Goal: Information Seeking & Learning: Check status

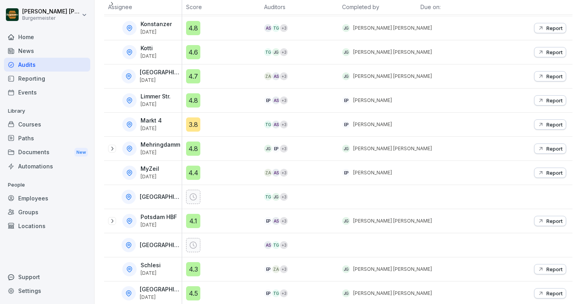
scroll to position [355, 0]
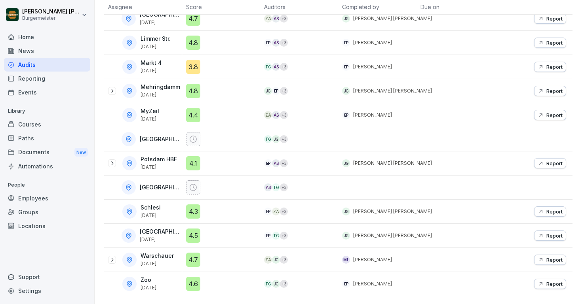
click at [114, 258] on icon at bounding box center [112, 260] width 6 height 6
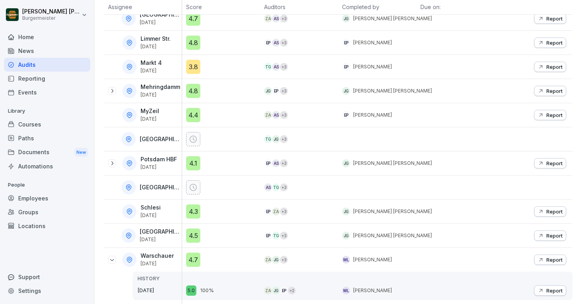
click at [558, 262] on p "Report" at bounding box center [554, 260] width 16 height 6
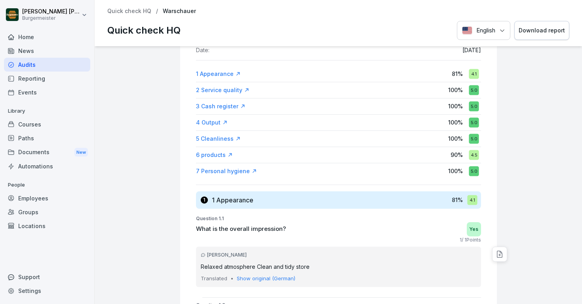
scroll to position [90, 0]
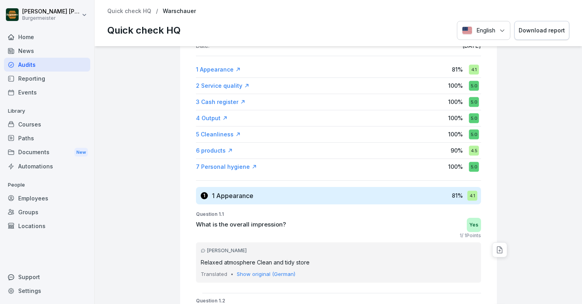
click at [217, 99] on div "3 Cash register" at bounding box center [220, 102] width 49 height 8
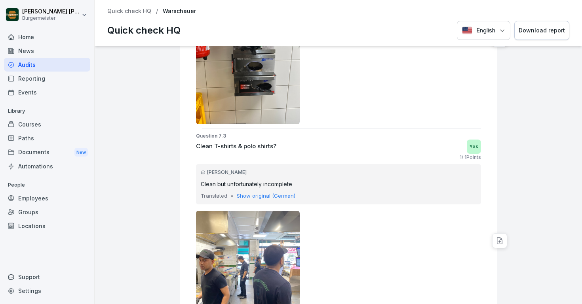
scroll to position [6150, 0]
click at [130, 13] on p "Quick check HQ" at bounding box center [129, 11] width 44 height 7
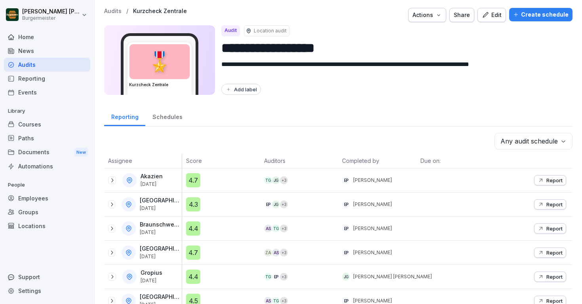
click at [112, 253] on icon at bounding box center [111, 253] width 6 height 6
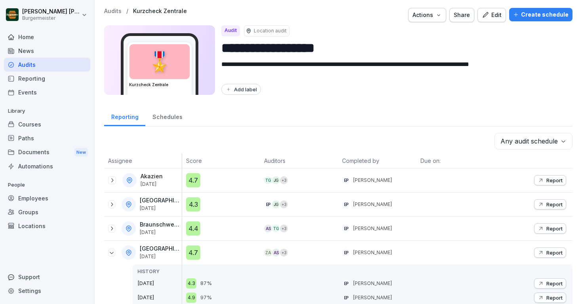
click at [551, 253] on p "Report" at bounding box center [554, 253] width 16 height 6
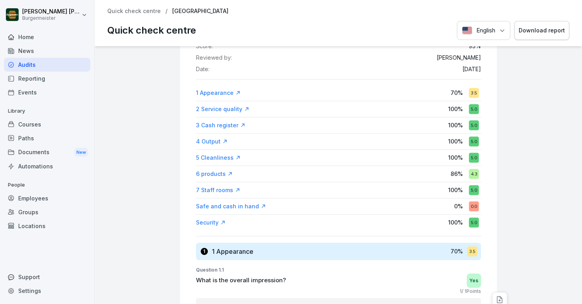
click at [223, 205] on div "Safe and cash in hand" at bounding box center [231, 207] width 70 height 8
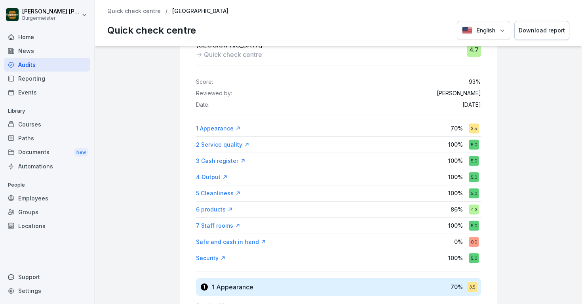
scroll to position [31, 0]
click at [211, 242] on div "Safe and cash in hand" at bounding box center [231, 243] width 70 height 8
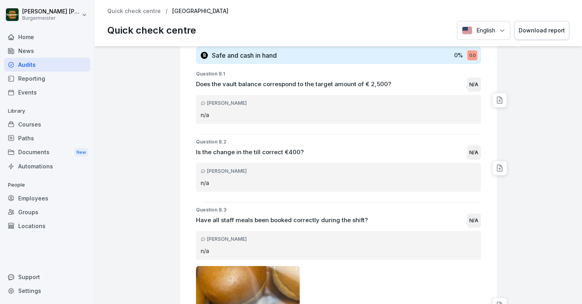
click at [375, 83] on p "Does the vault balance correspond to the target amount of € 2,500?" at bounding box center [293, 84] width 195 height 9
click at [307, 221] on p "Have all staff meals been booked correctly during the shift?" at bounding box center [282, 220] width 172 height 9
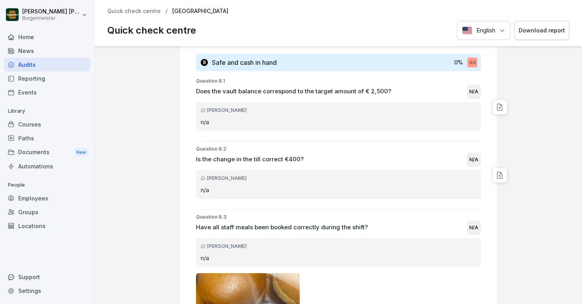
click at [262, 189] on p "n/a" at bounding box center [338, 190] width 275 height 8
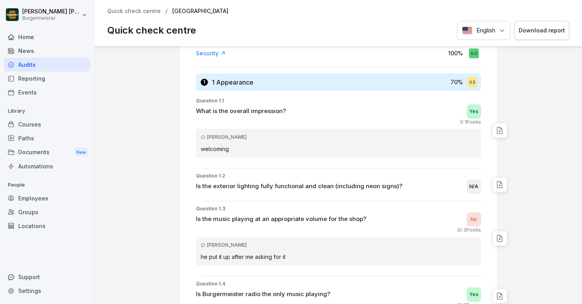
scroll to position [0, 0]
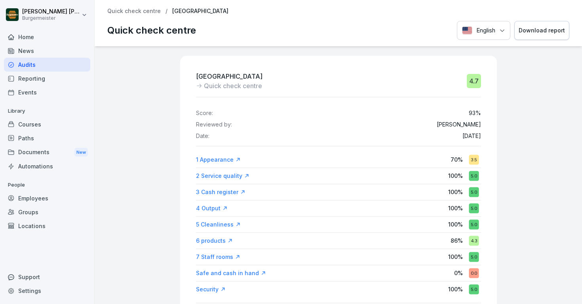
click at [475, 111] on p "93 %" at bounding box center [475, 113] width 12 height 7
click at [458, 114] on div "Score: 93 %" at bounding box center [338, 113] width 285 height 7
click at [229, 274] on div "Safe and cash in hand" at bounding box center [231, 274] width 70 height 8
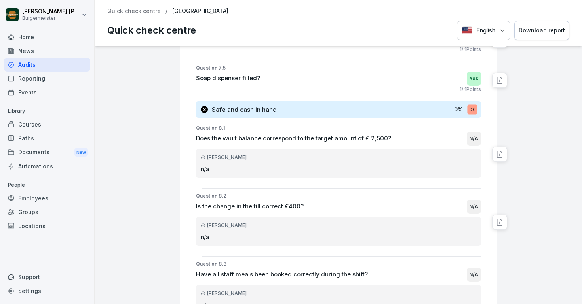
scroll to position [8668, 0]
drag, startPoint x: 450, startPoint y: 109, endPoint x: 478, endPoint y: 109, distance: 27.7
click at [478, 109] on div "8 Safe and cash in hand 0 % 0.0" at bounding box center [338, 109] width 285 height 17
click at [471, 109] on div "0.0" at bounding box center [472, 110] width 10 height 10
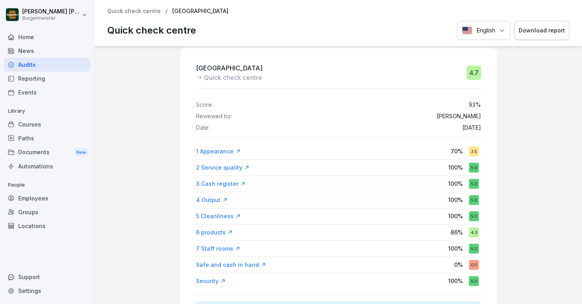
scroll to position [0, 0]
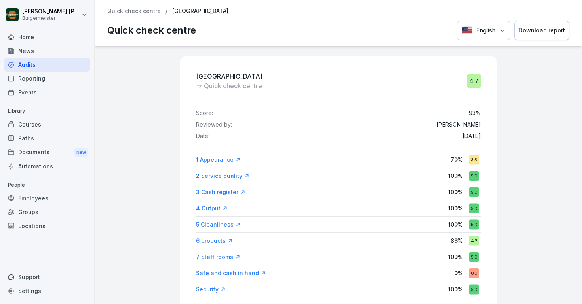
click at [141, 12] on p "Quick check centre" at bounding box center [133, 11] width 53 height 7
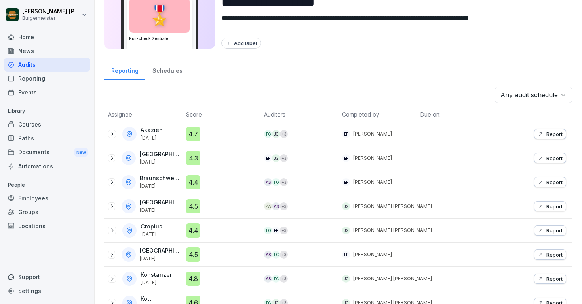
scroll to position [55, 0]
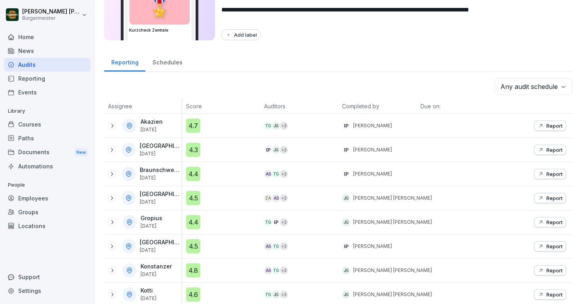
click at [114, 197] on icon at bounding box center [111, 198] width 6 height 6
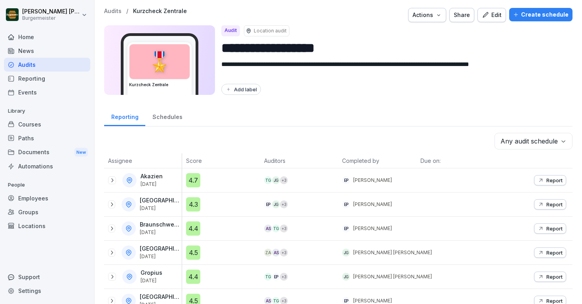
scroll to position [46, 0]
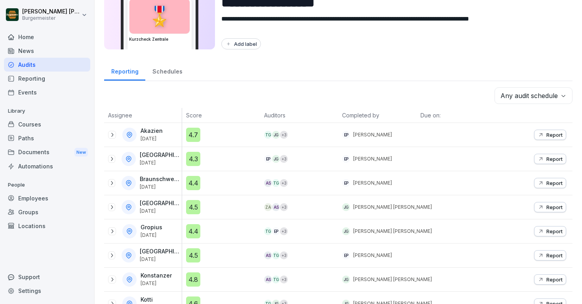
click at [551, 205] on p "Report" at bounding box center [554, 207] width 16 height 6
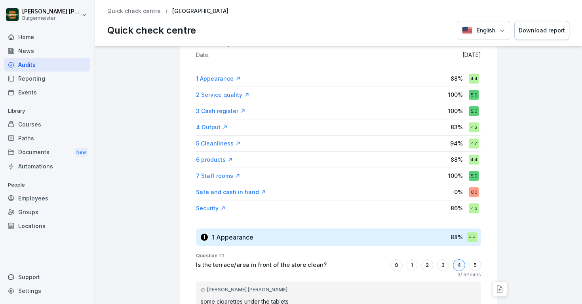
scroll to position [82, 0]
click at [251, 190] on div "Safe and cash in hand" at bounding box center [231, 192] width 70 height 8
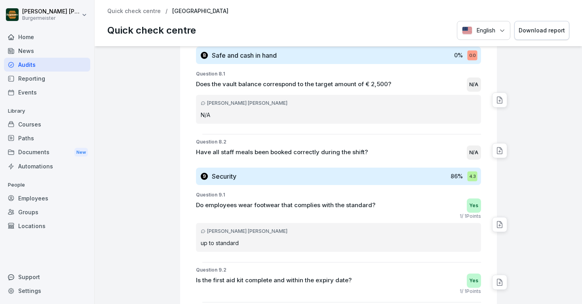
click at [350, 85] on p "Does the vault balance correspond to the target amount of € 2,500?" at bounding box center [293, 84] width 195 height 9
click at [319, 154] on p "Have all staff meals been booked correctly during the shift?" at bounding box center [282, 152] width 172 height 9
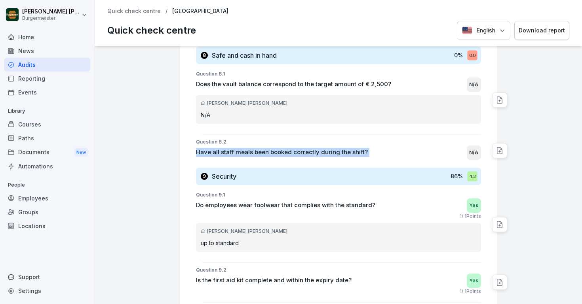
click at [319, 154] on p "Have all staff meals been booked correctly during the shift?" at bounding box center [282, 152] width 172 height 9
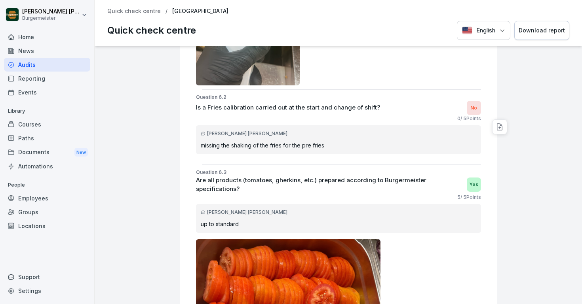
scroll to position [2550, 0]
click at [249, 144] on p "missing the shaking of the fries for the pre fries" at bounding box center [338, 145] width 275 height 8
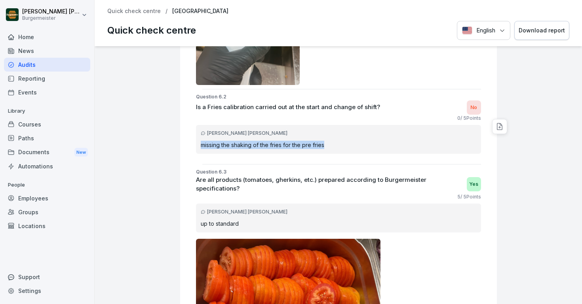
click at [249, 144] on p "missing the shaking of the fries for the pre fries" at bounding box center [338, 145] width 275 height 8
click at [272, 145] on p "missing the shaking of the fries for the pre fries" at bounding box center [338, 145] width 275 height 8
click at [280, 146] on p "missing the shaking of the fries for the pre fries" at bounding box center [338, 145] width 275 height 8
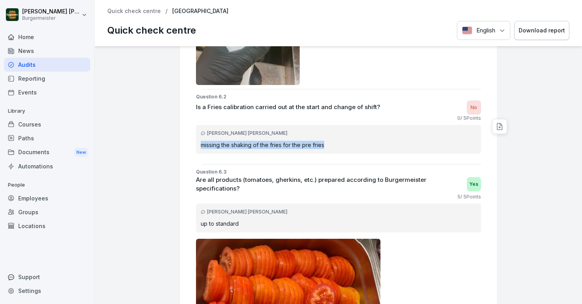
click at [280, 146] on p "missing the shaking of the fries for the pre fries" at bounding box center [338, 145] width 275 height 8
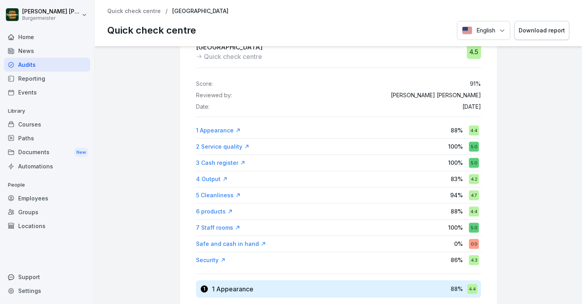
scroll to position [0, 0]
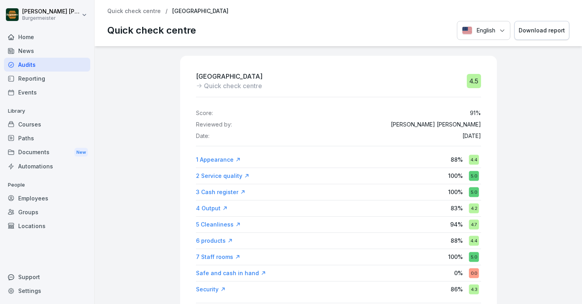
click at [32, 122] on div "Courses" at bounding box center [47, 125] width 86 height 14
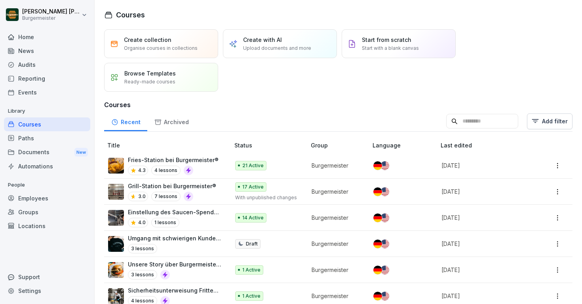
click at [174, 159] on p "Fries-Station bei Burgermeister®" at bounding box center [173, 160] width 91 height 8
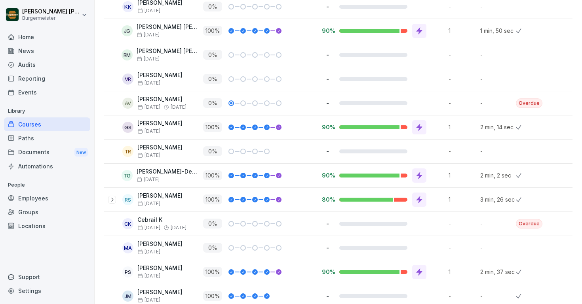
scroll to position [449, 0]
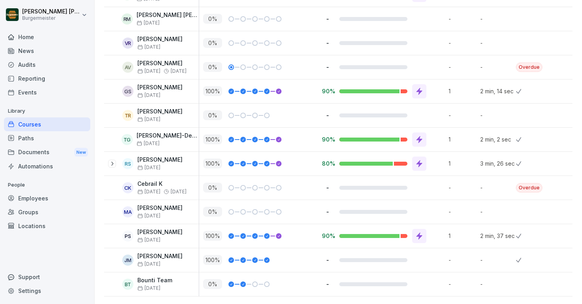
click at [25, 125] on div "Courses" at bounding box center [47, 125] width 86 height 14
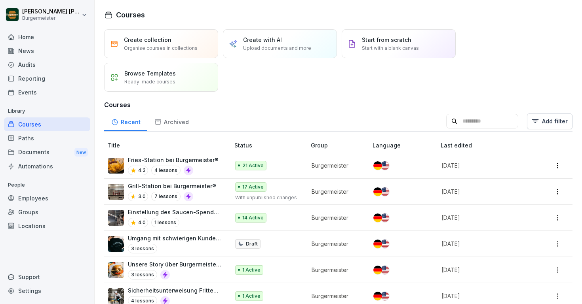
scroll to position [25, 0]
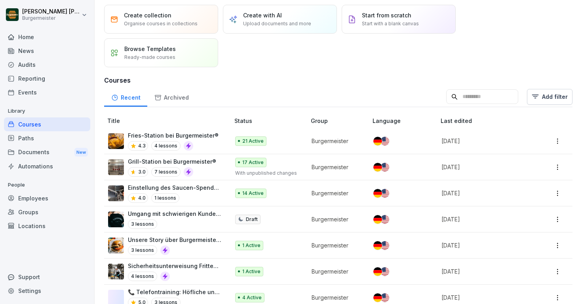
click at [25, 64] on div "Audits" at bounding box center [47, 65] width 86 height 14
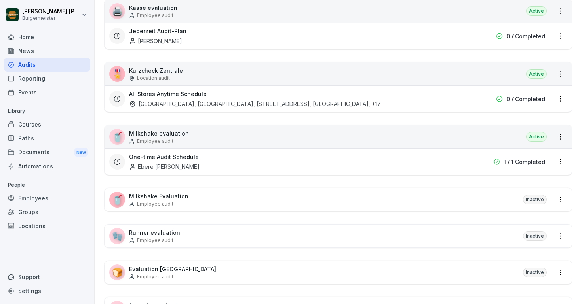
scroll to position [285, 0]
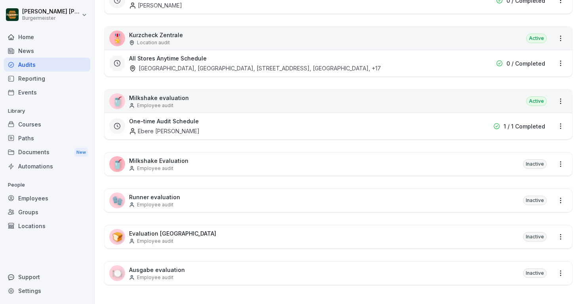
click at [159, 132] on div "Ebere [PERSON_NAME]" at bounding box center [164, 131] width 70 height 8
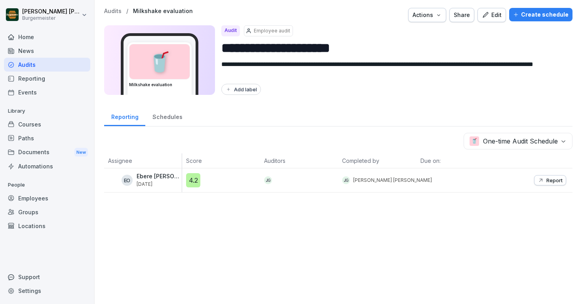
click at [115, 11] on p "Audits" at bounding box center [112, 11] width 17 height 7
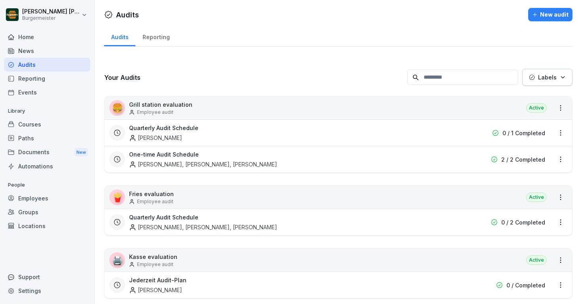
click at [179, 162] on div "[PERSON_NAME], [PERSON_NAME], [PERSON_NAME]" at bounding box center [203, 164] width 148 height 8
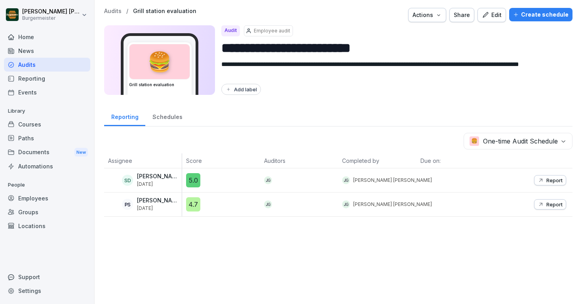
click at [115, 11] on p "Audits" at bounding box center [112, 11] width 17 height 7
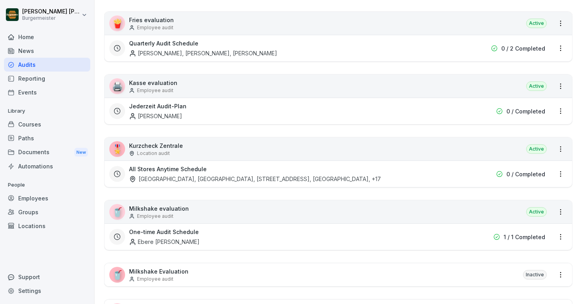
click at [180, 177] on div "[GEOGRAPHIC_DATA], [GEOGRAPHIC_DATA], [STREET_ADDRESS], [GEOGRAPHIC_DATA] , +17" at bounding box center [255, 179] width 252 height 8
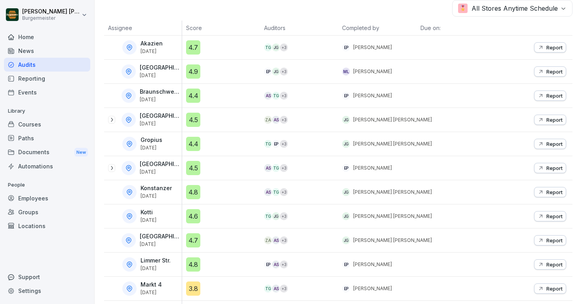
click at [112, 168] on icon at bounding box center [111, 168] width 6 height 6
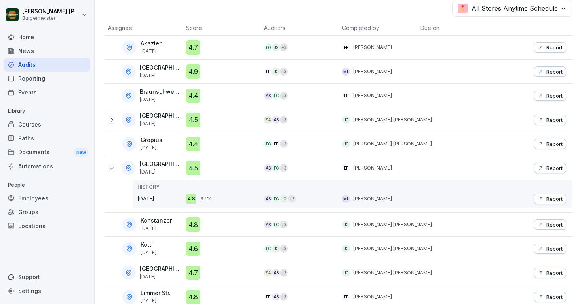
drag, startPoint x: 134, startPoint y: 199, endPoint x: 164, endPoint y: 199, distance: 30.5
click at [164, 199] on div "HISTORY [DATE]" at bounding box center [157, 194] width 49 height 28
drag, startPoint x: 141, startPoint y: 172, endPoint x: 163, endPoint y: 171, distance: 22.2
click at [163, 171] on p "[DATE]" at bounding box center [160, 172] width 40 height 6
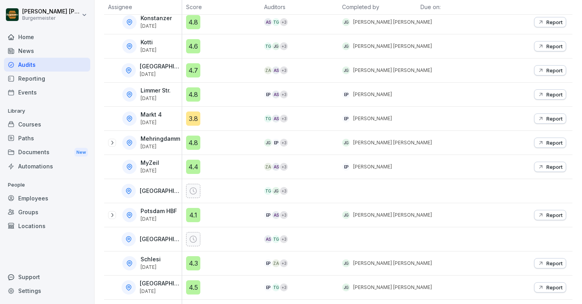
scroll to position [349, 0]
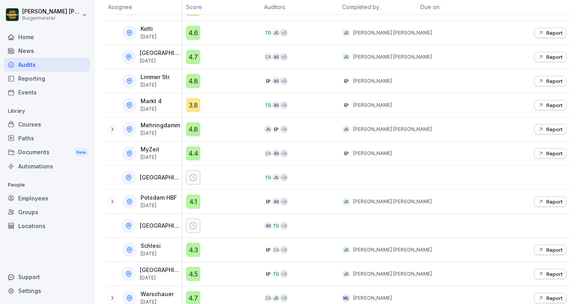
click at [112, 131] on icon at bounding box center [112, 129] width 6 height 6
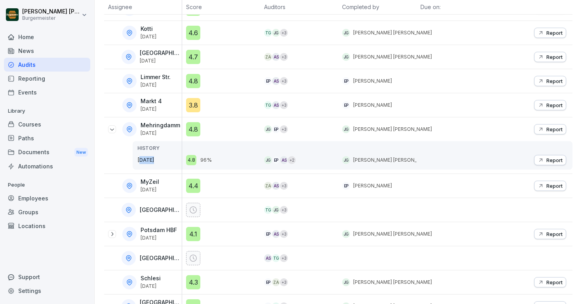
drag, startPoint x: 141, startPoint y: 162, endPoint x: 154, endPoint y: 162, distance: 13.9
click at [154, 162] on p "[DATE]" at bounding box center [159, 160] width 44 height 8
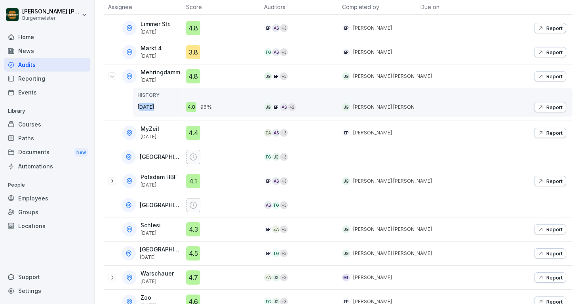
scroll to position [420, 0]
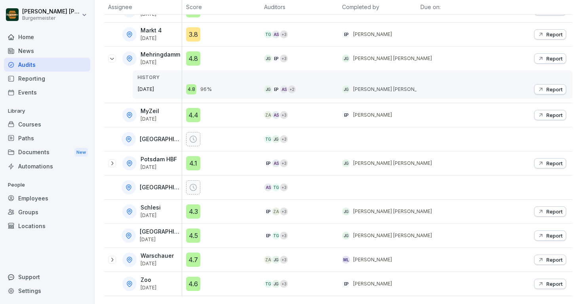
click at [110, 259] on icon at bounding box center [112, 260] width 6 height 6
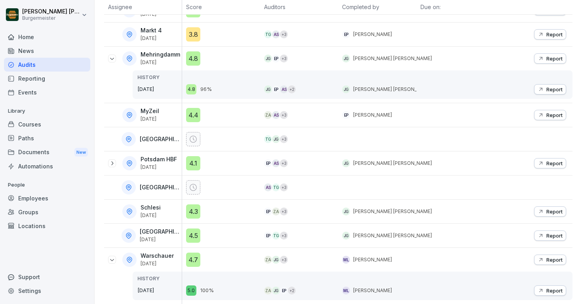
click at [36, 65] on div "Audits" at bounding box center [47, 65] width 86 height 14
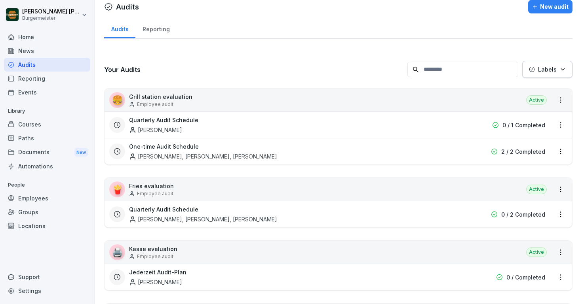
click at [167, 157] on div "[PERSON_NAME], [PERSON_NAME], [PERSON_NAME]" at bounding box center [203, 156] width 148 height 8
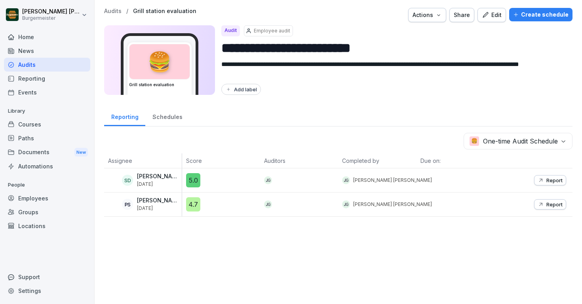
click at [106, 8] on p "Audits" at bounding box center [112, 11] width 17 height 7
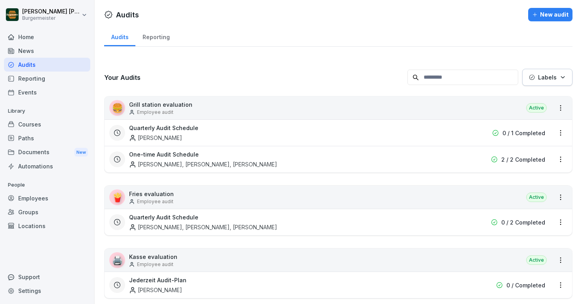
click at [169, 131] on h3 "Quarterly Audit Schedule" at bounding box center [163, 128] width 69 height 8
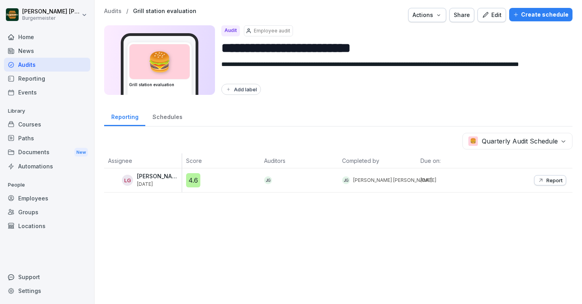
click at [110, 11] on p "Audits" at bounding box center [112, 11] width 17 height 7
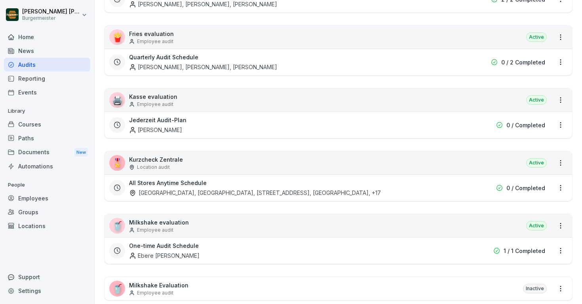
scroll to position [160, 0]
click at [157, 129] on div "[PERSON_NAME]" at bounding box center [155, 130] width 53 height 8
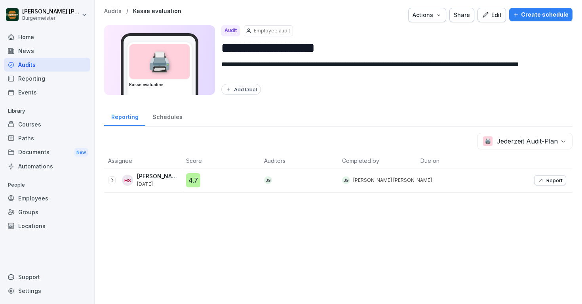
click at [111, 181] on icon at bounding box center [112, 180] width 6 height 6
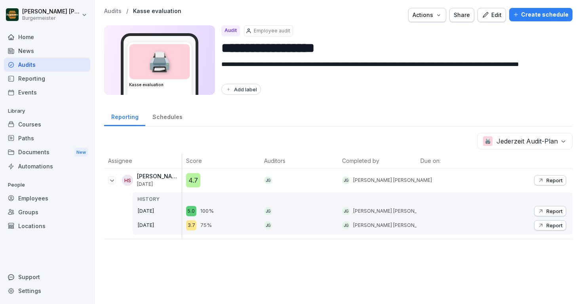
click at [56, 61] on div "Audits" at bounding box center [47, 65] width 86 height 14
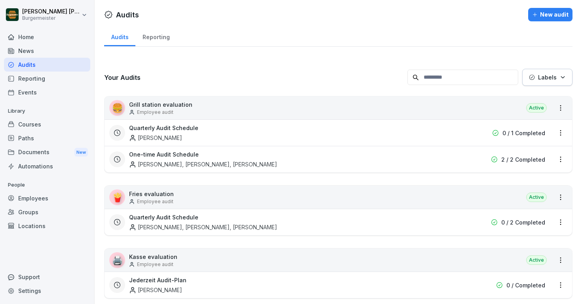
click at [23, 38] on div "Home" at bounding box center [47, 37] width 86 height 14
